Goal: Find specific fact: Find specific fact

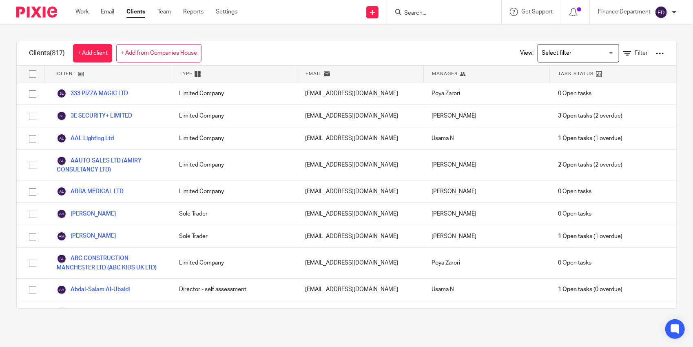
click at [452, 13] on input "Search" at bounding box center [440, 13] width 73 height 7
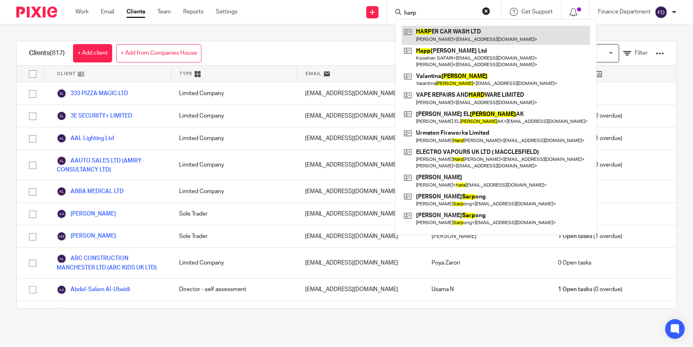
type input "harp"
click at [435, 34] on link at bounding box center [496, 35] width 189 height 19
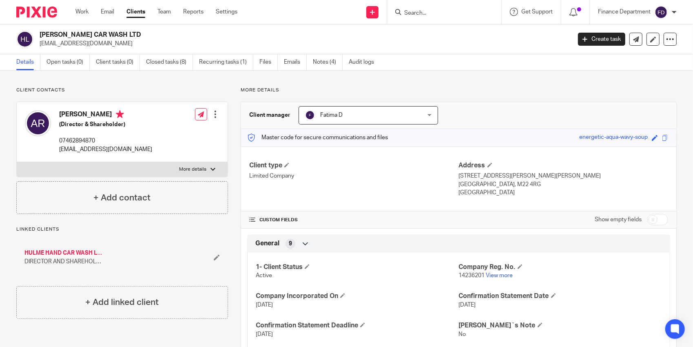
click at [82, 113] on h4 "[PERSON_NAME]" at bounding box center [105, 115] width 93 height 10
click at [76, 115] on h4 "[PERSON_NAME]" at bounding box center [105, 115] width 93 height 10
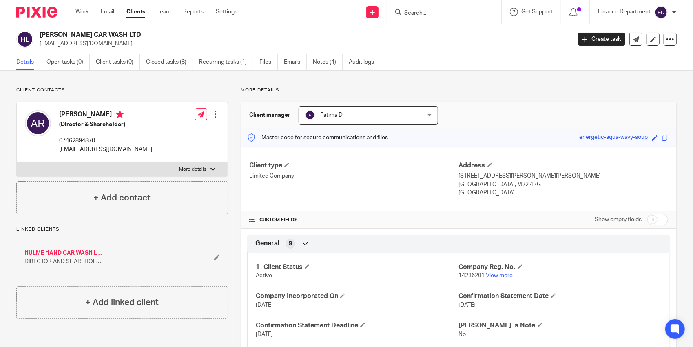
click at [76, 115] on h4 "[PERSON_NAME]" at bounding box center [105, 115] width 93 height 10
click at [69, 115] on h4 "[PERSON_NAME]" at bounding box center [105, 115] width 93 height 10
click at [177, 169] on label "More details" at bounding box center [122, 169] width 211 height 15
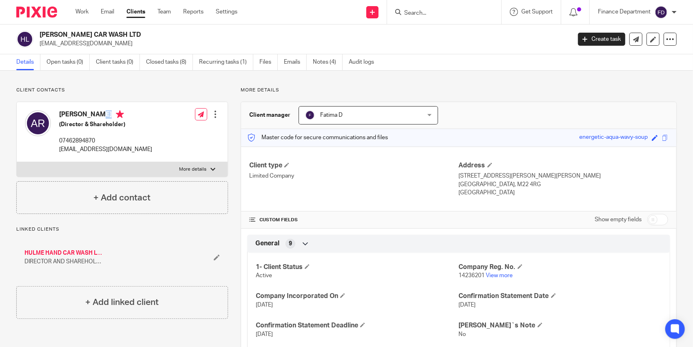
click at [17, 162] on input "More details" at bounding box center [16, 162] width 0 height 0
checkbox input "true"
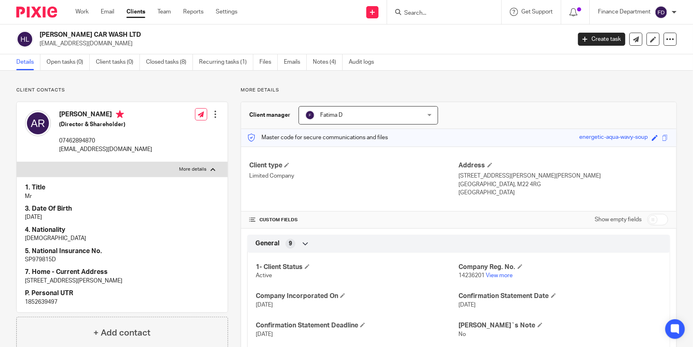
click at [61, 279] on p "[STREET_ADDRESS][PERSON_NAME]" at bounding box center [122, 281] width 195 height 8
copy div "[STREET_ADDRESS][PERSON_NAME]"
